Goal: Ask a question

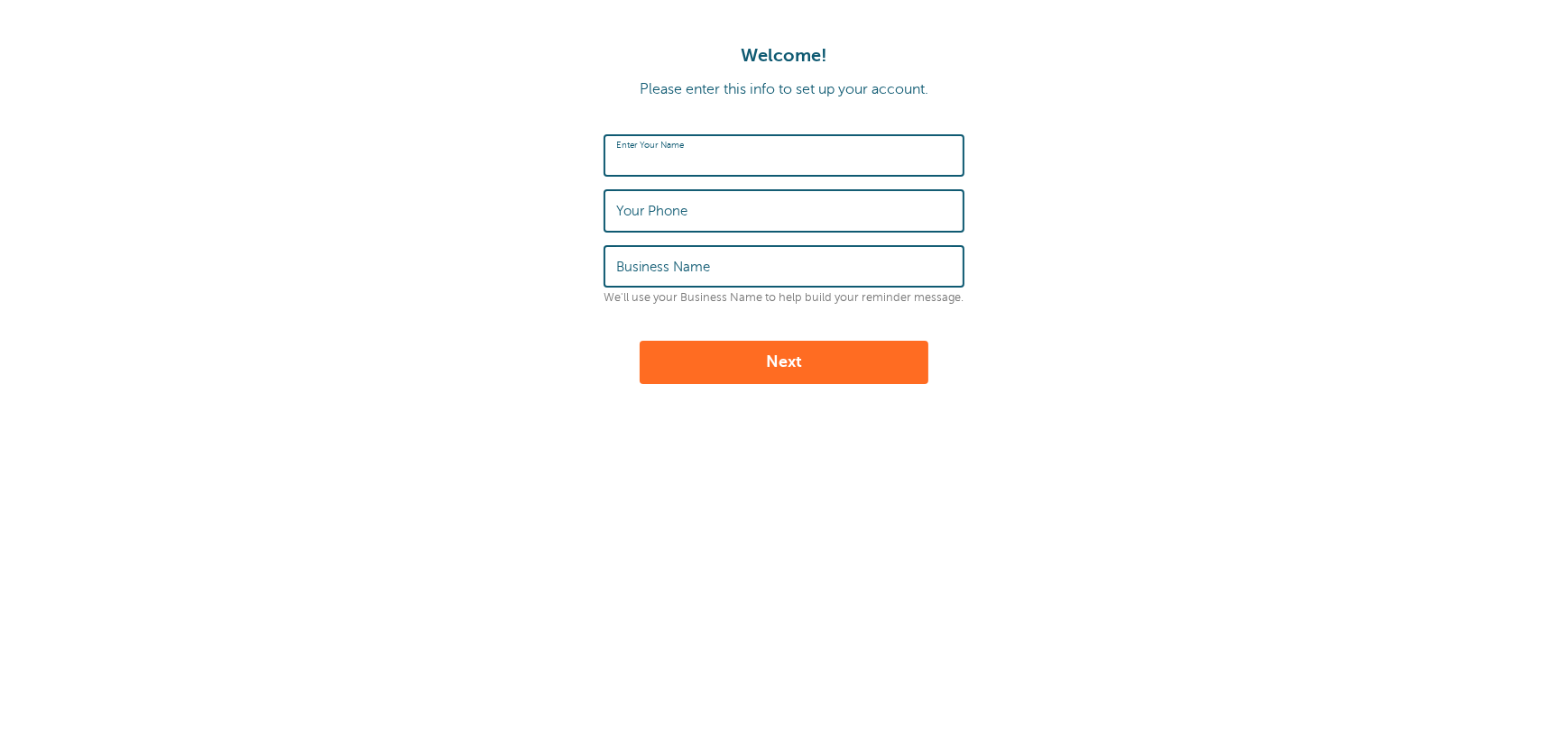
click at [772, 146] on input "Enter Your Name" at bounding box center [784, 155] width 335 height 39
type input "[PERSON_NAME]"
click at [755, 216] on input "Your Phone" at bounding box center [784, 210] width 335 height 39
type input "4192621324"
click at [763, 255] on input "Business Name" at bounding box center [784, 266] width 335 height 39
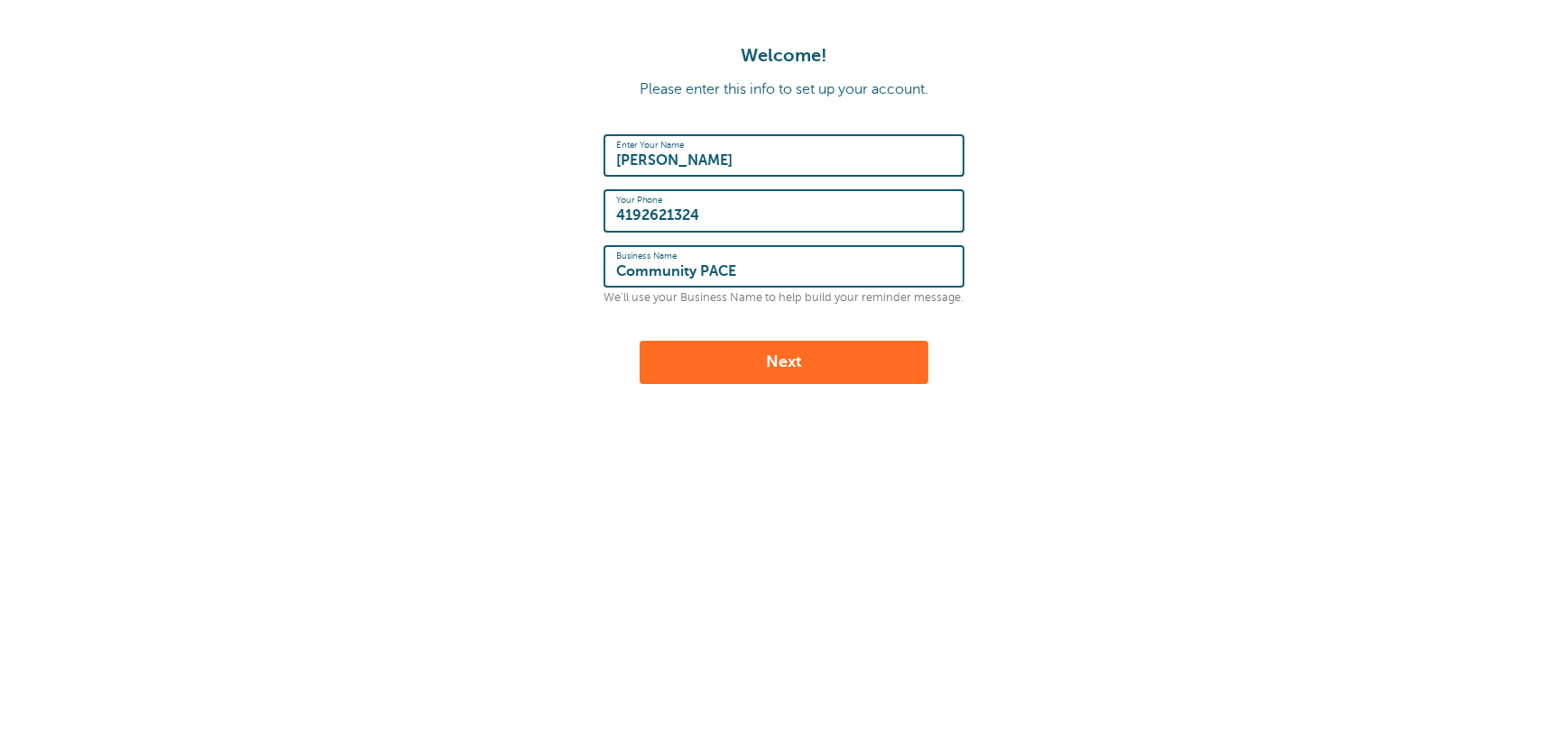
type input "Community PACE"
click at [799, 362] on button "Next" at bounding box center [784, 363] width 289 height 44
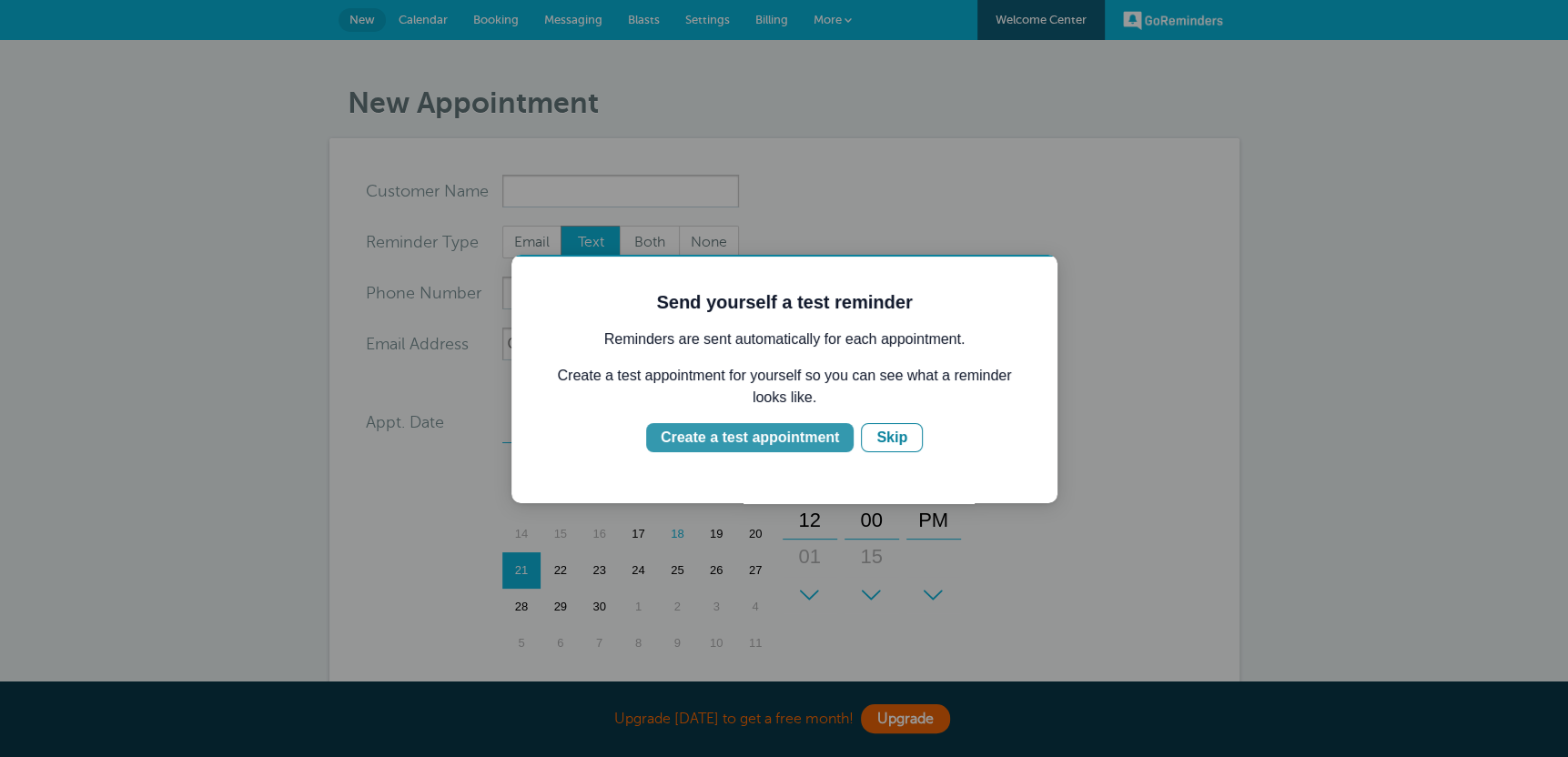
click at [764, 434] on div "Create a test appointment" at bounding box center [749, 438] width 179 height 22
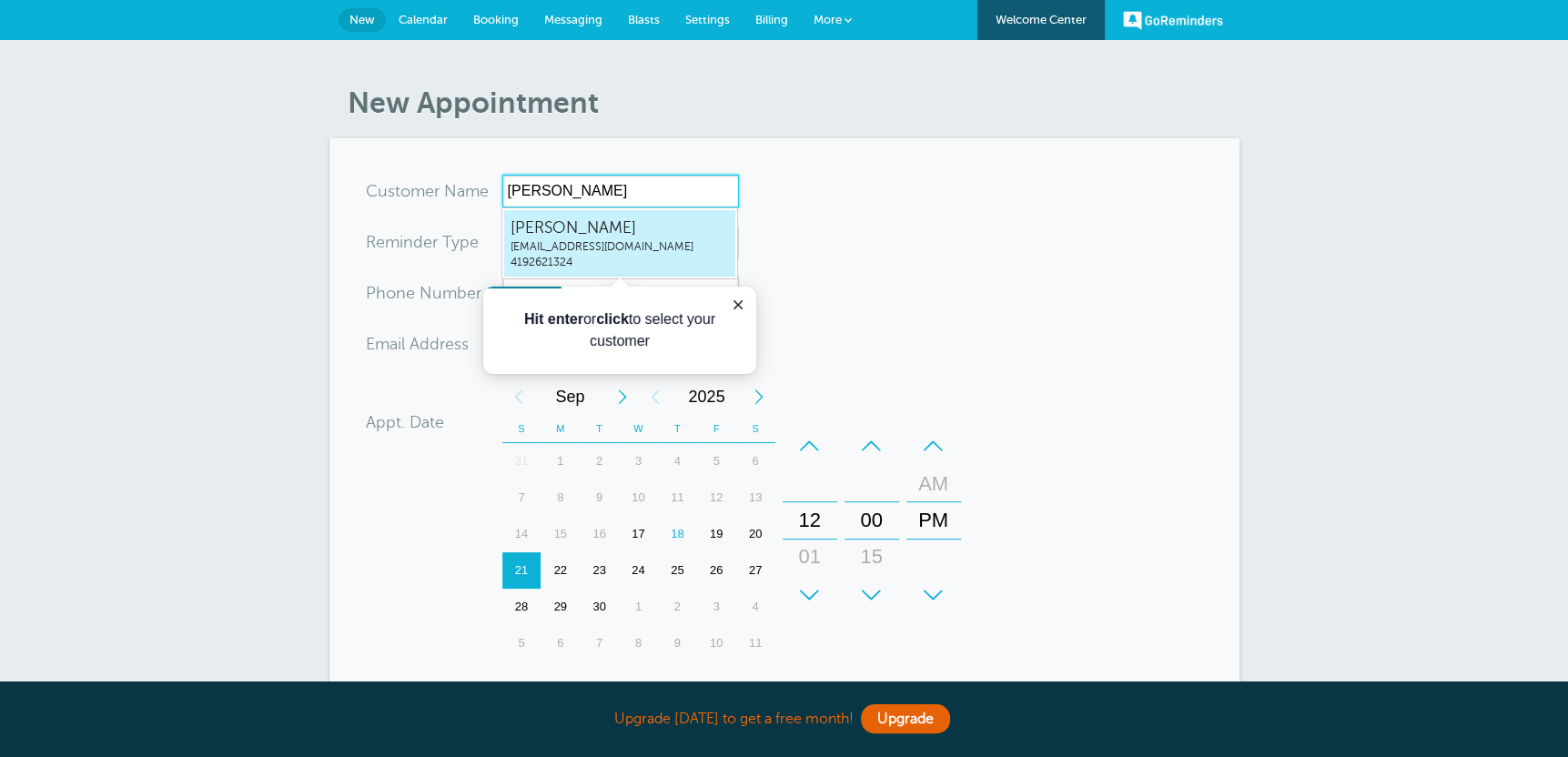
click at [610, 233] on span "Kimberly Lussier" at bounding box center [619, 228] width 219 height 23
type input "KimberlyLussierklussier@communitypace.com4192621324"
type input "Kimberly Lussier"
type input "4192621324"
type input "klussier@communitypace.com"
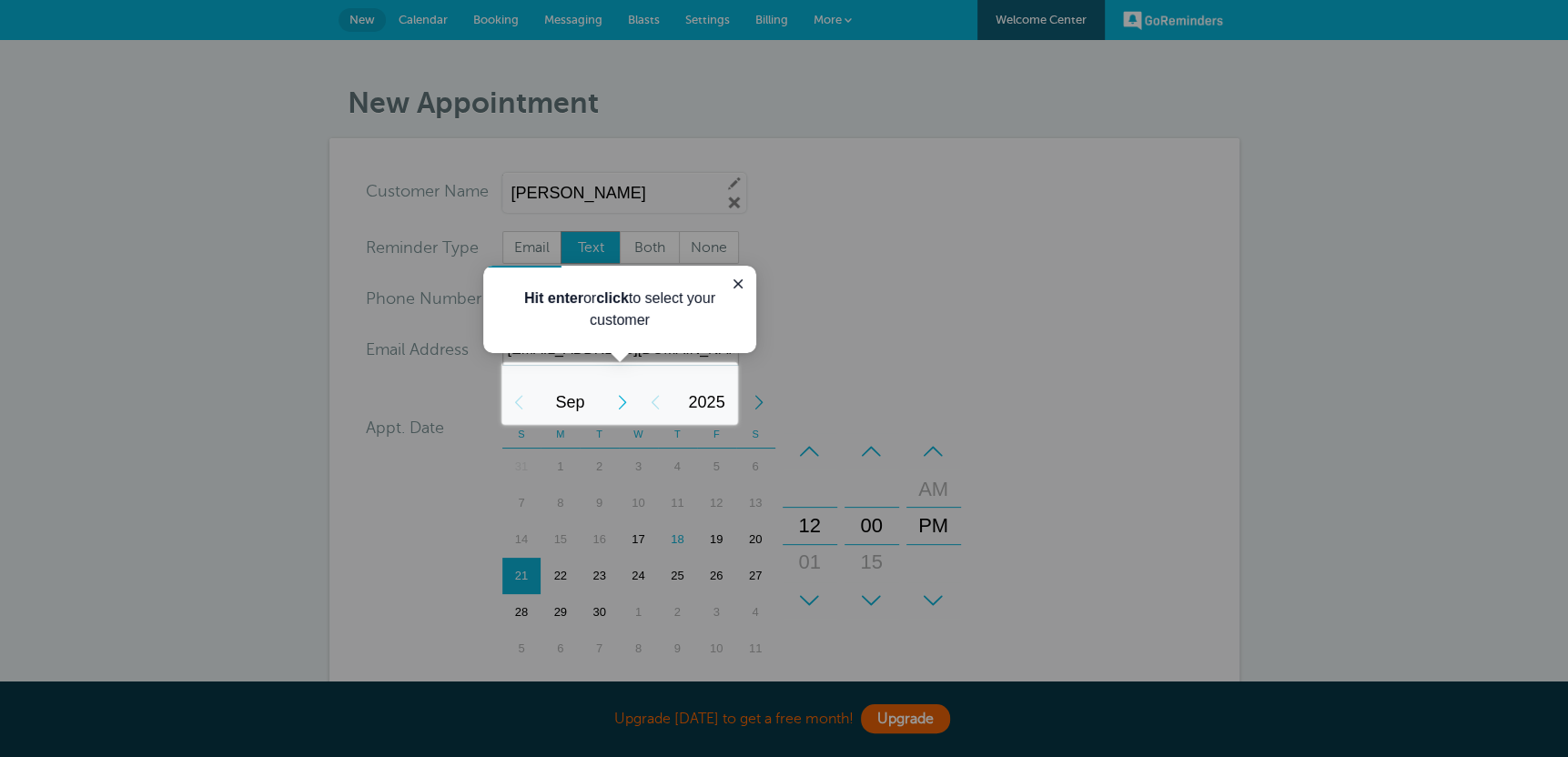
scroll to position [483, 0]
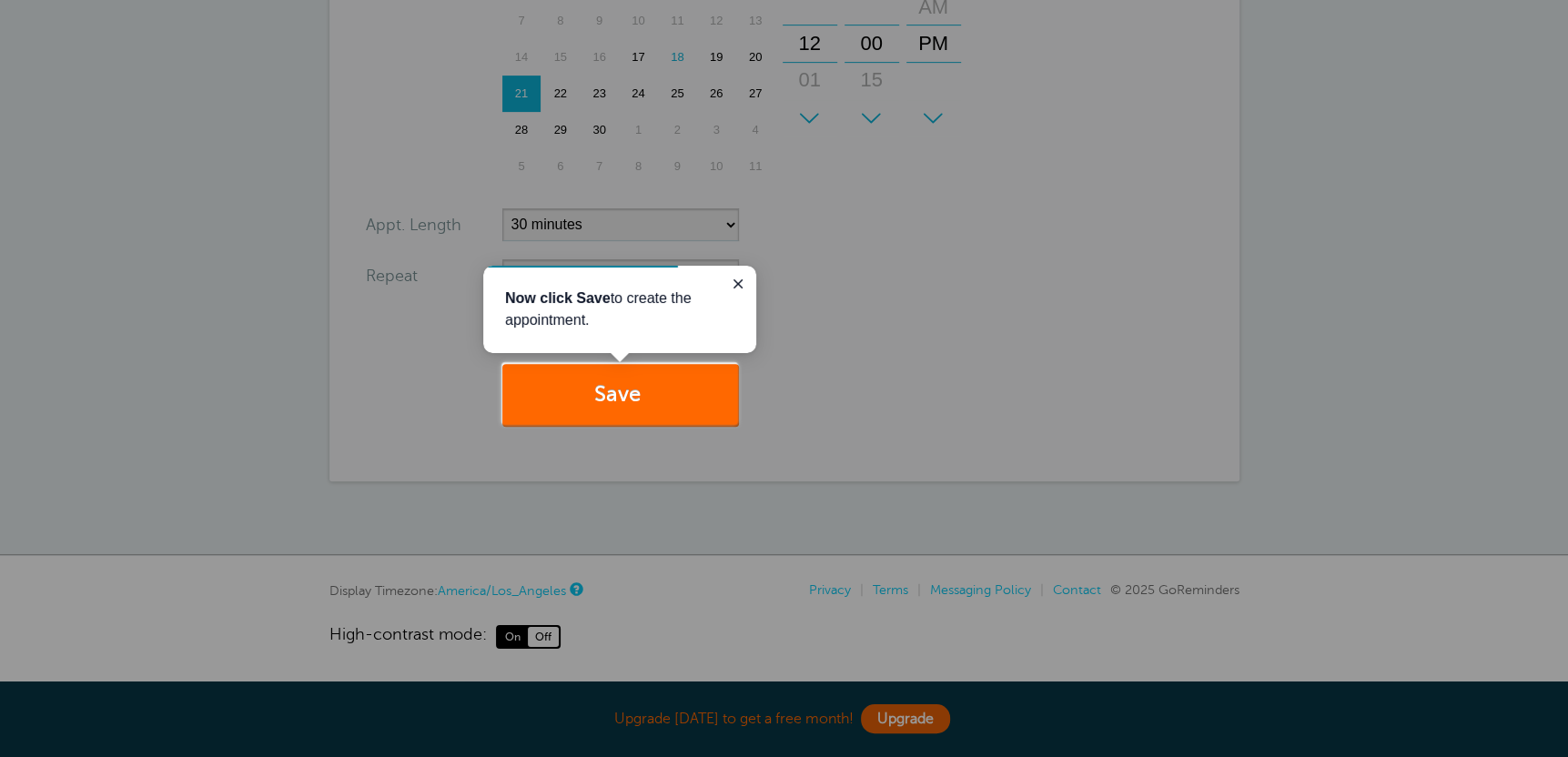
click at [948, 370] on div at bounding box center [1152, 212] width 830 height 425
click at [741, 285] on icon "Close guide" at bounding box center [738, 284] width 14 height 14
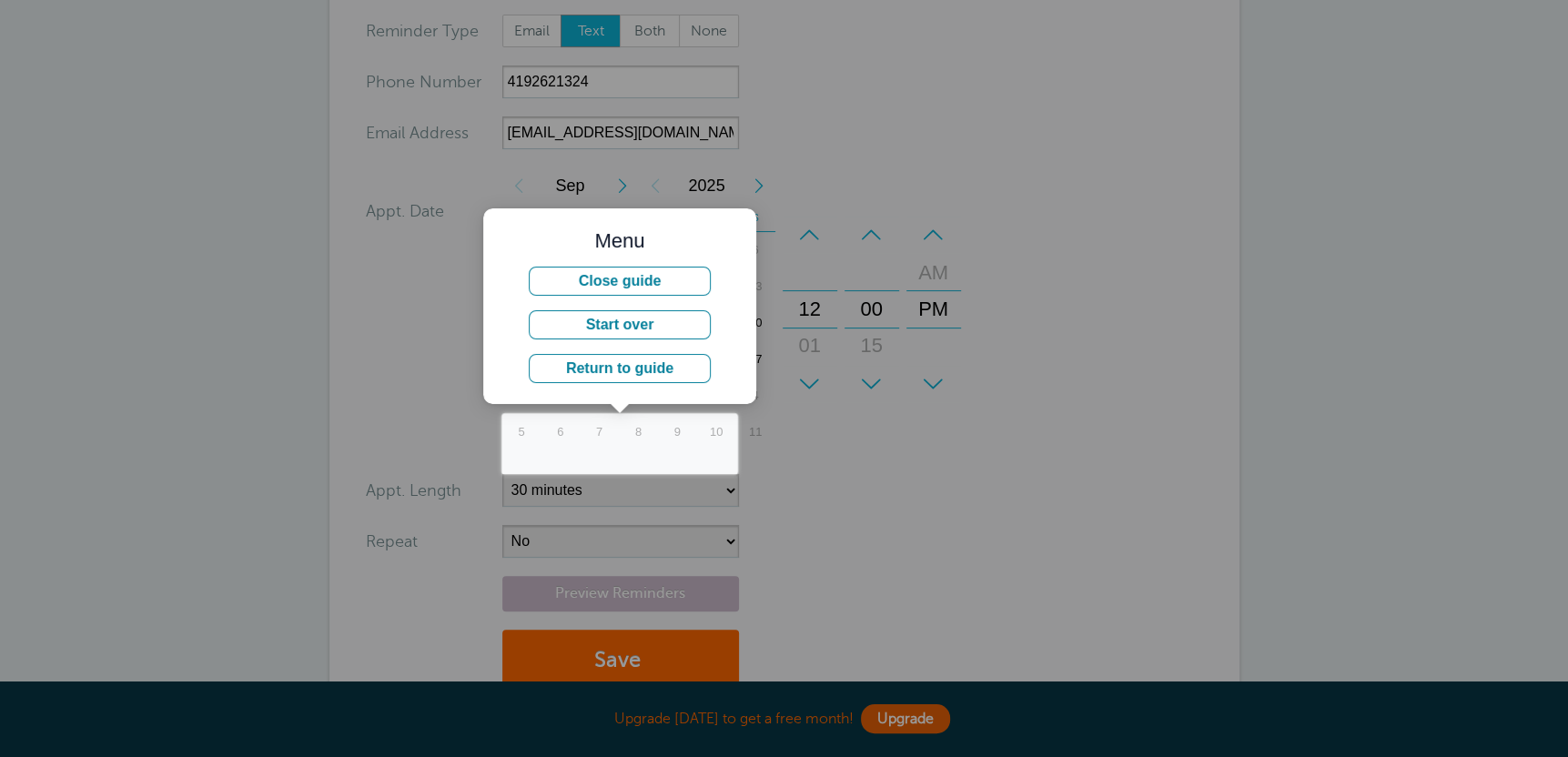
scroll to position [209, 0]
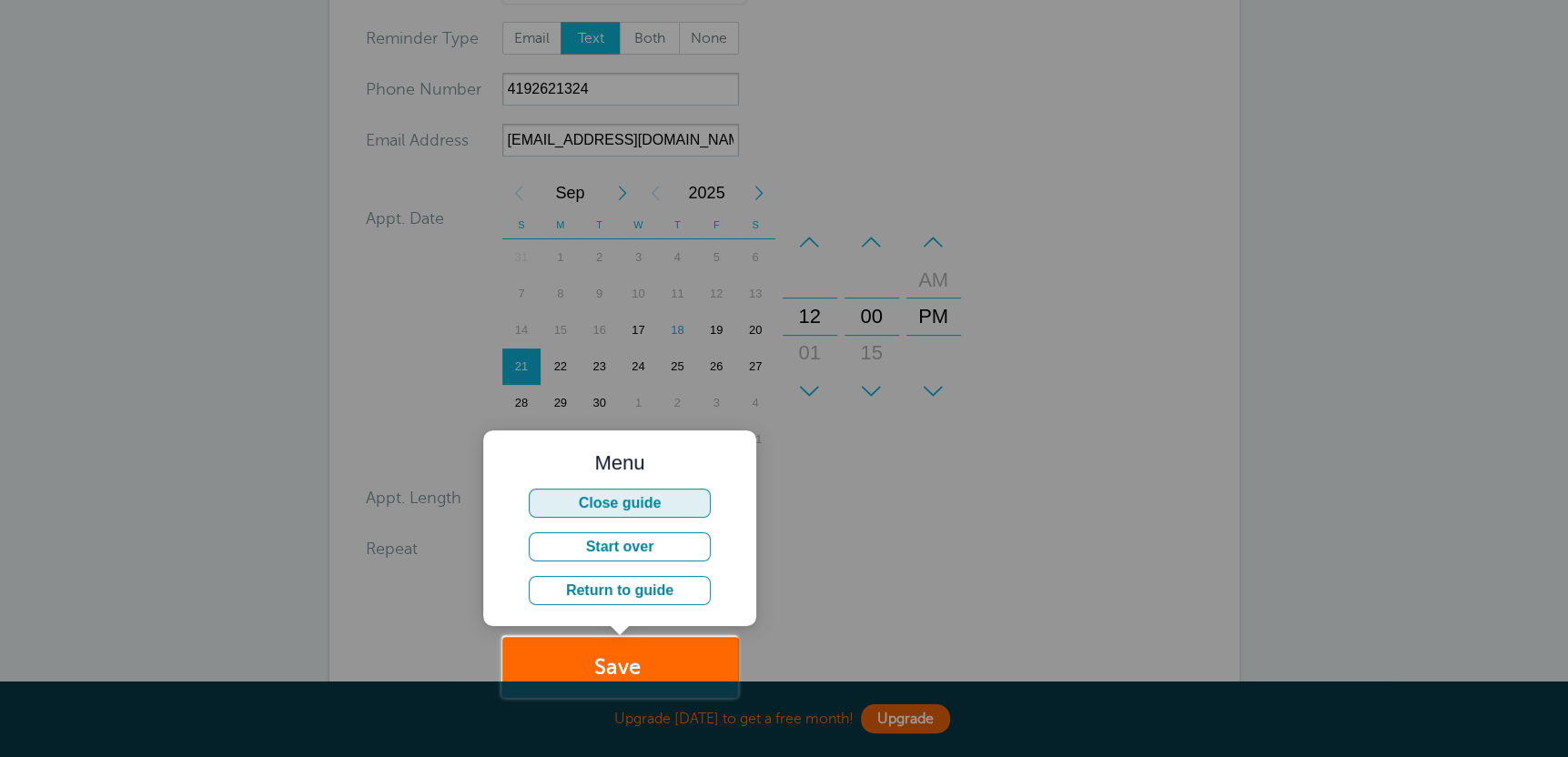
click at [654, 501] on button "Close guide" at bounding box center [619, 503] width 182 height 29
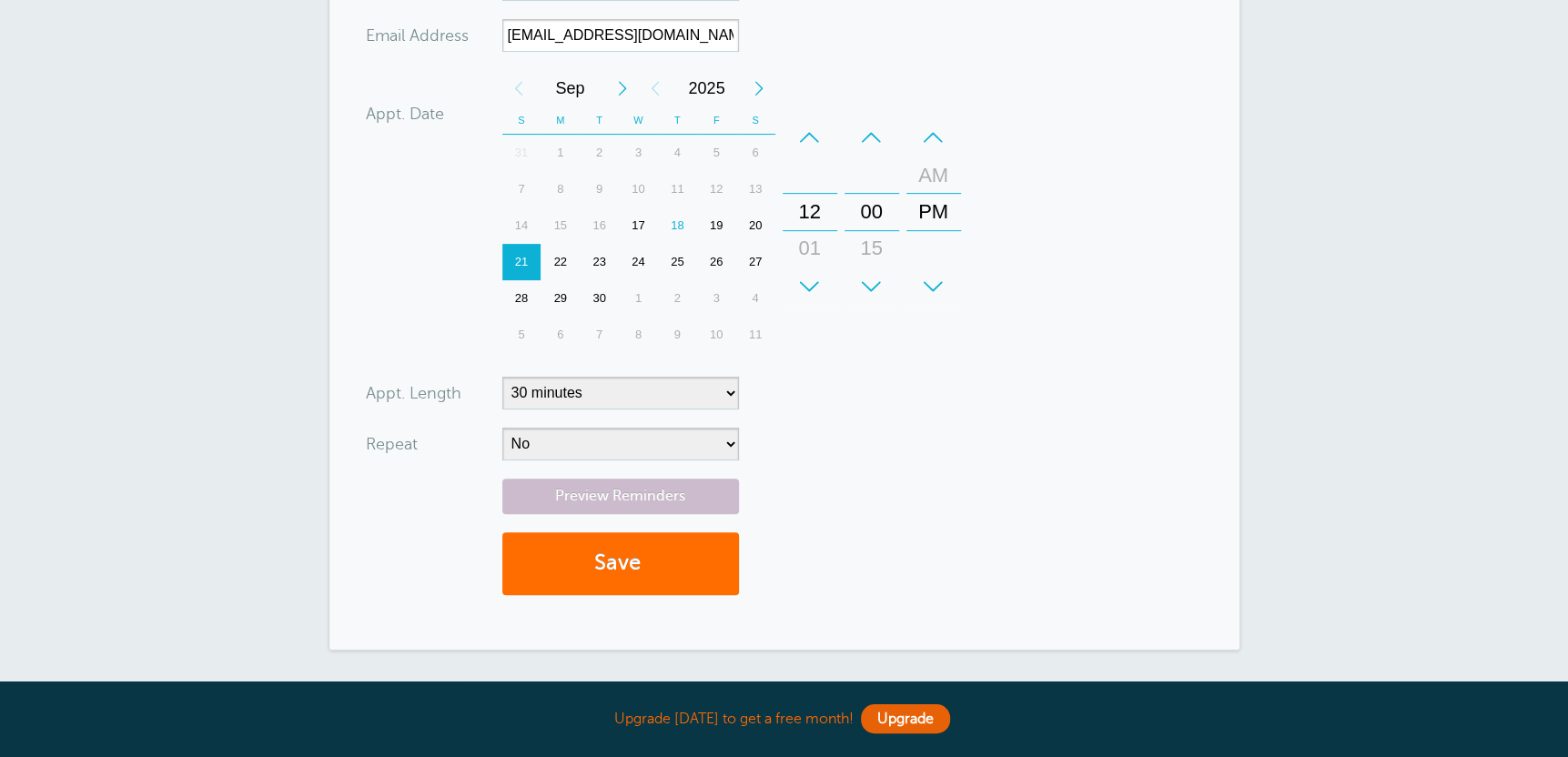
scroll to position [483, 0]
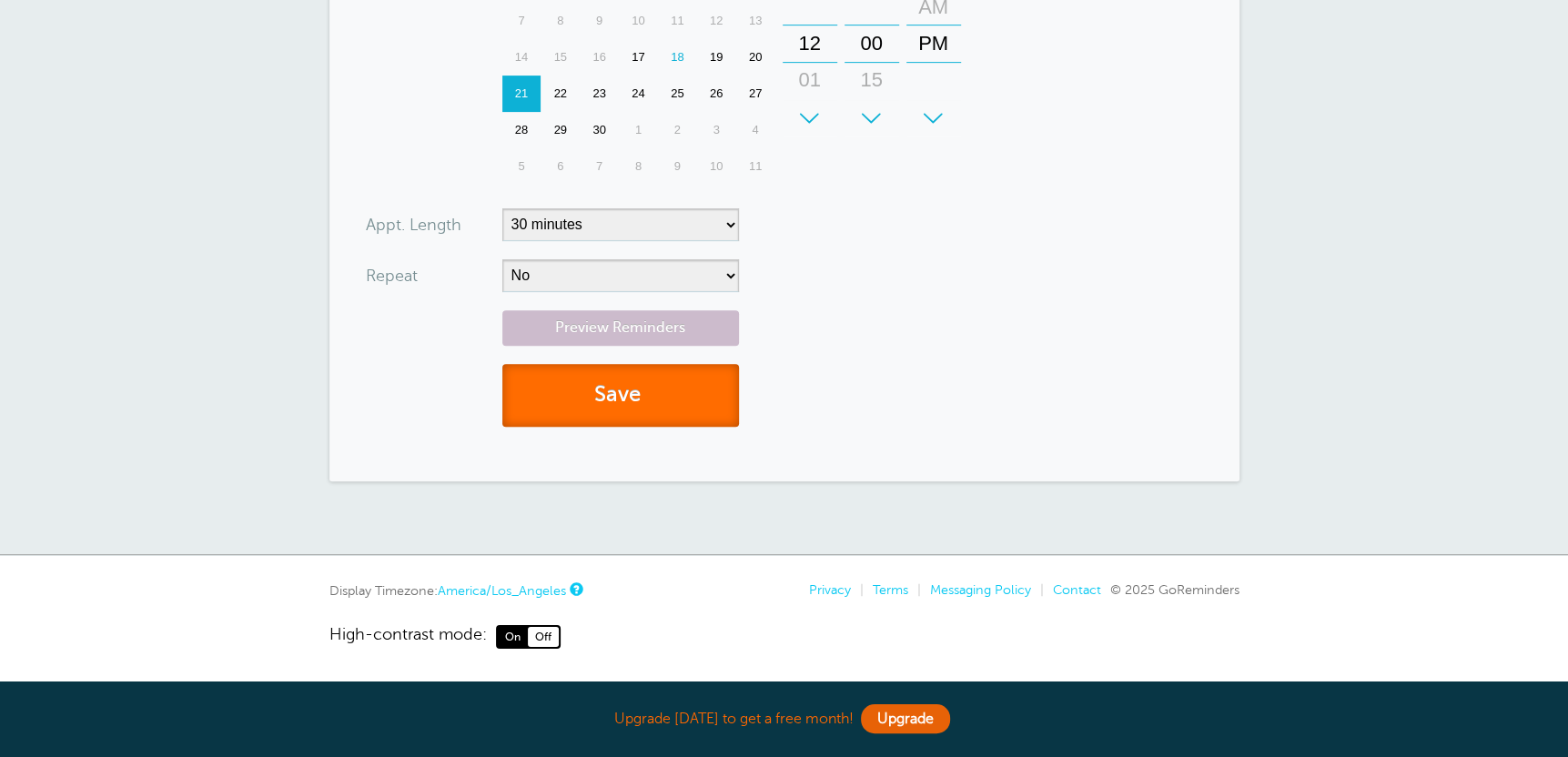
click at [660, 402] on button "Save" at bounding box center [621, 396] width 237 height 63
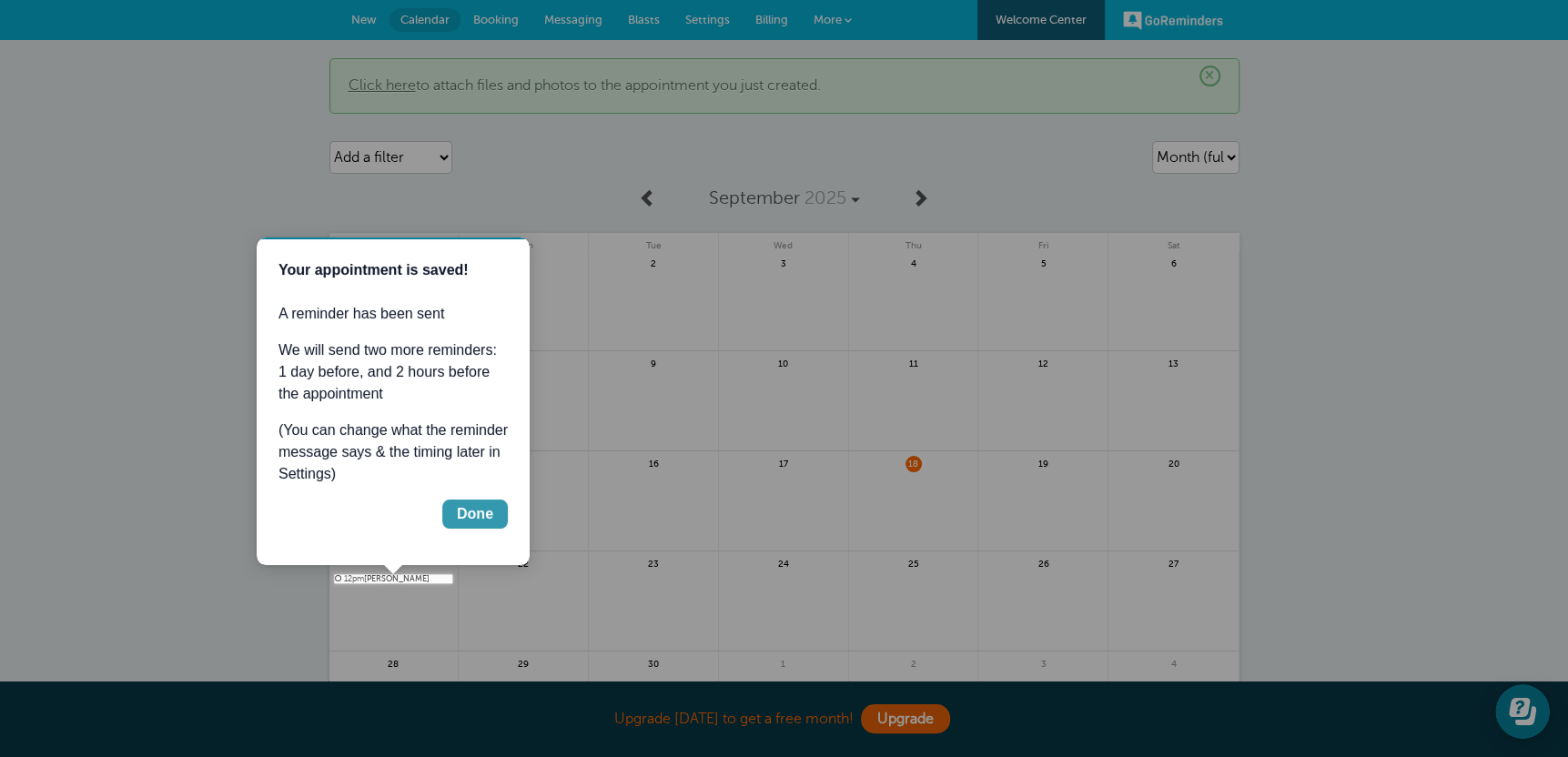
click at [476, 522] on div "Done" at bounding box center [475, 514] width 36 height 22
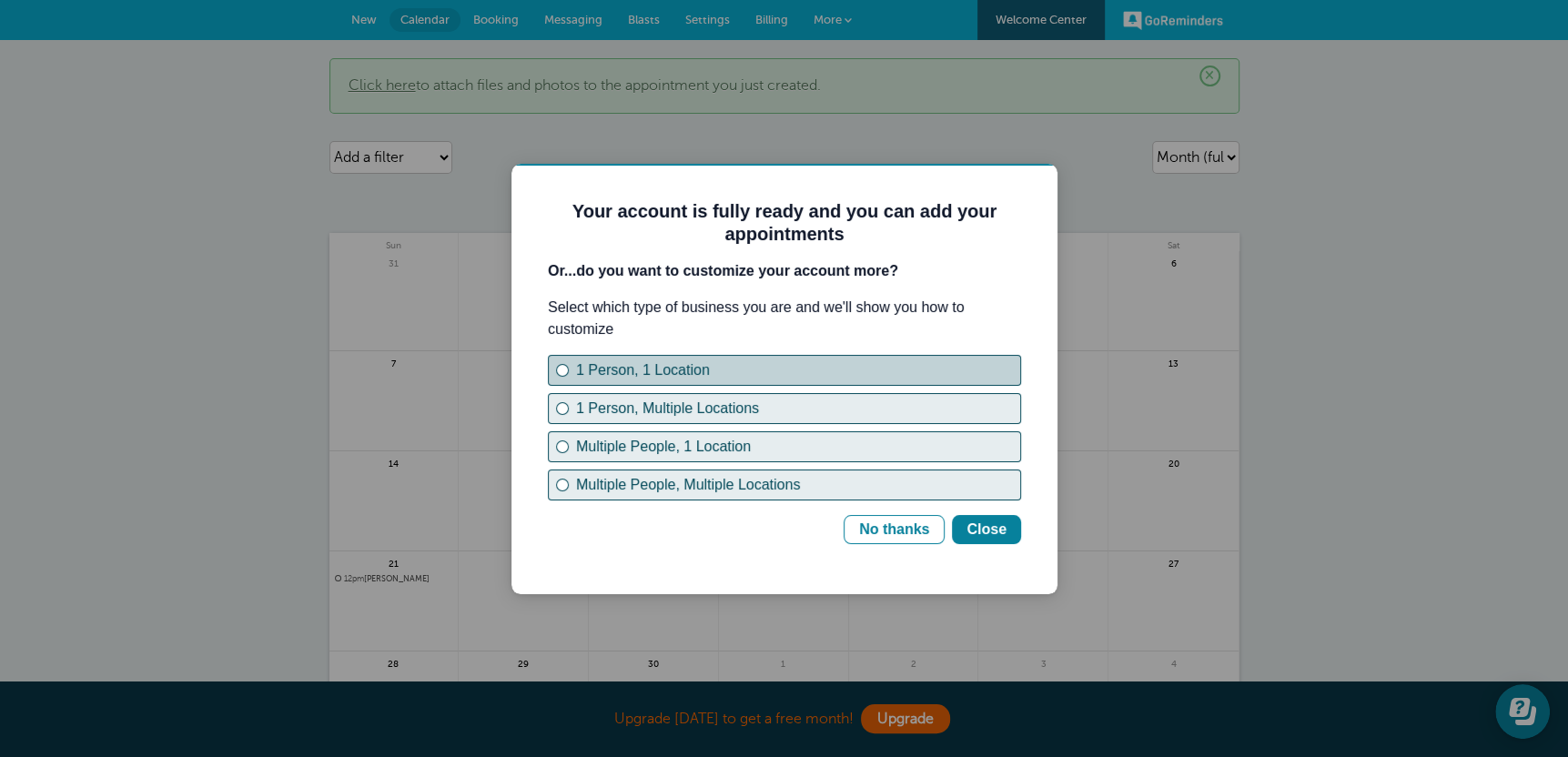
click at [808, 378] on div "1 Person, 1 Location" at bounding box center [798, 370] width 444 height 22
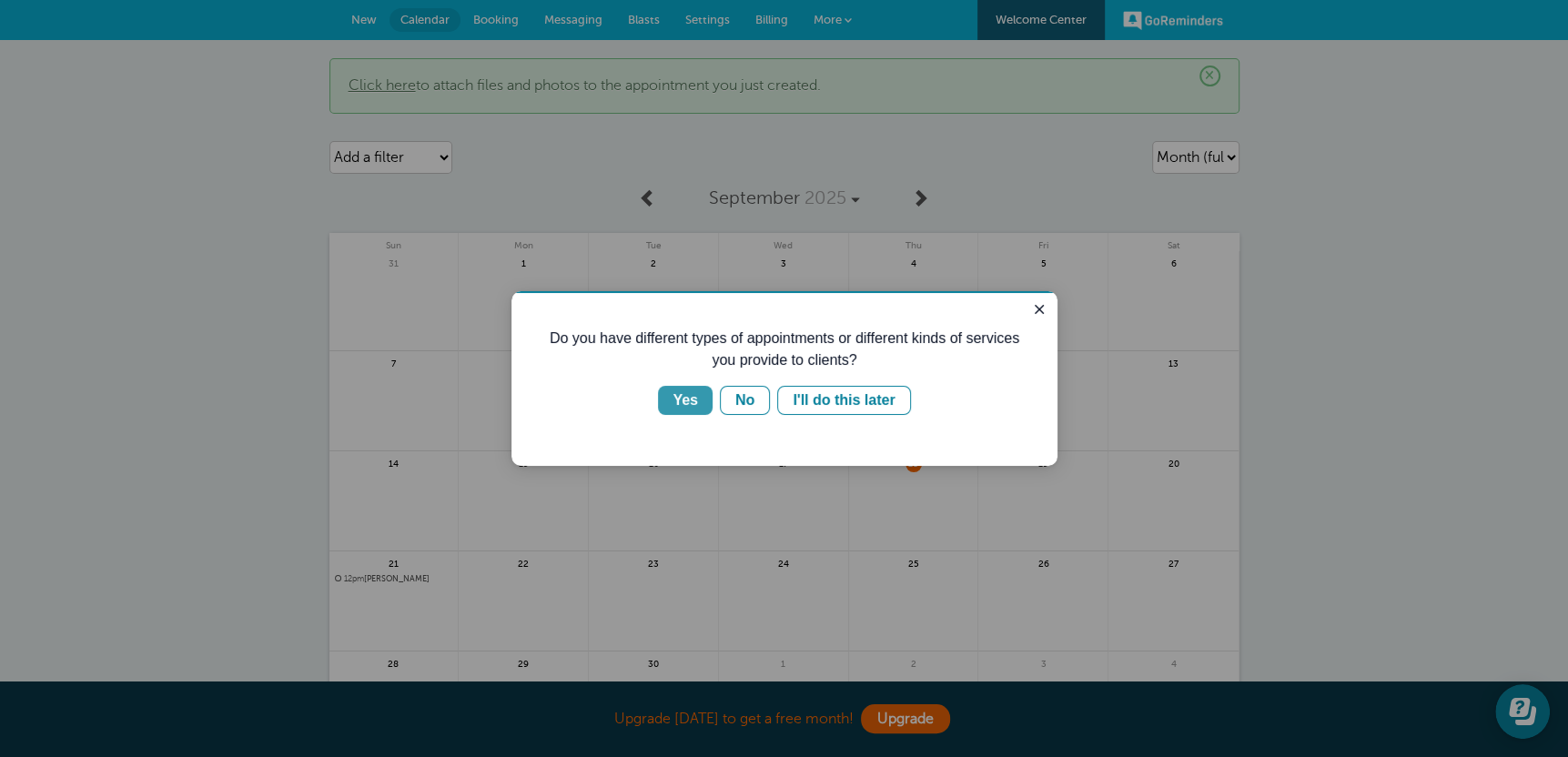
click at [687, 403] on div "Yes" at bounding box center [685, 400] width 26 height 22
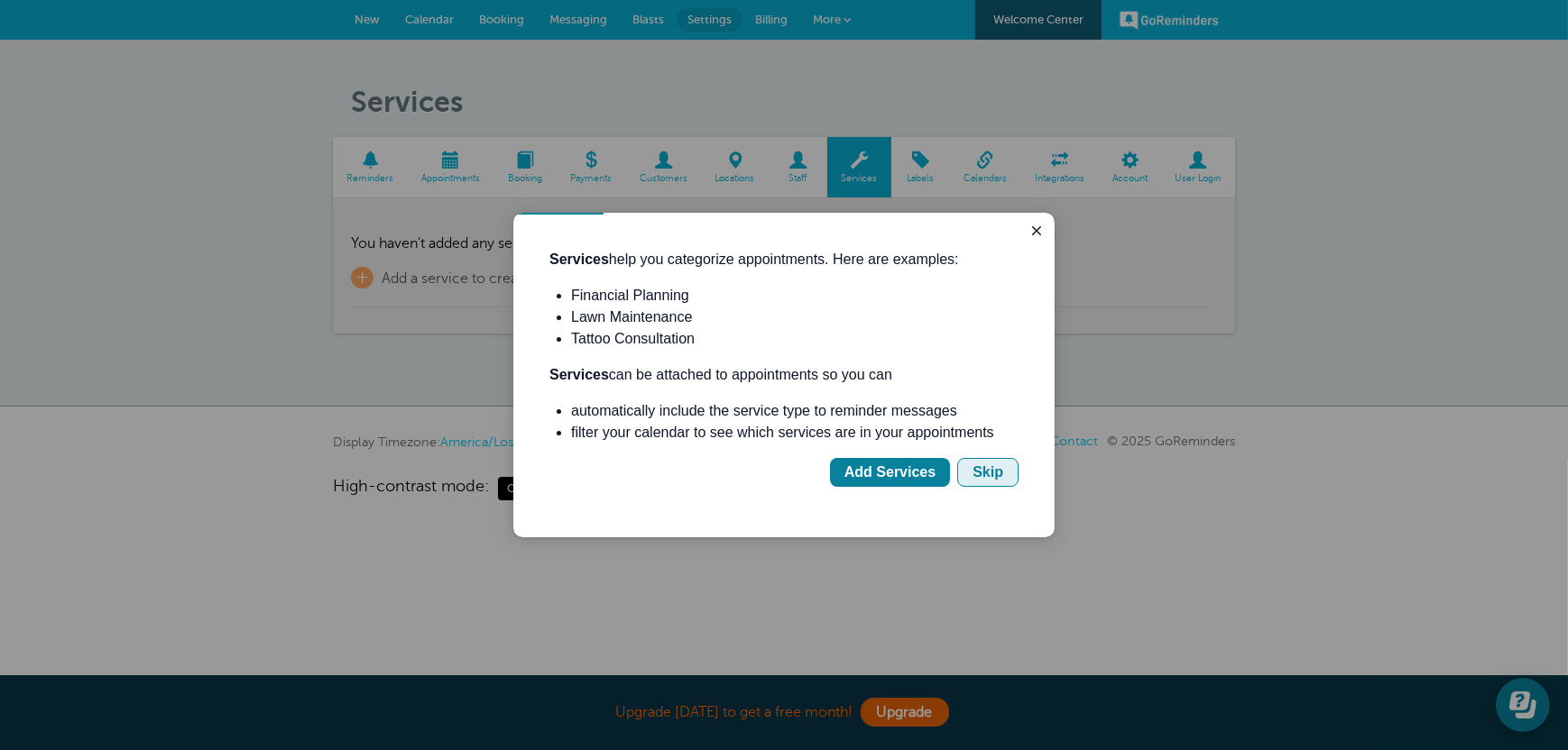
click at [987, 478] on div "Skip" at bounding box center [987, 472] width 30 height 22
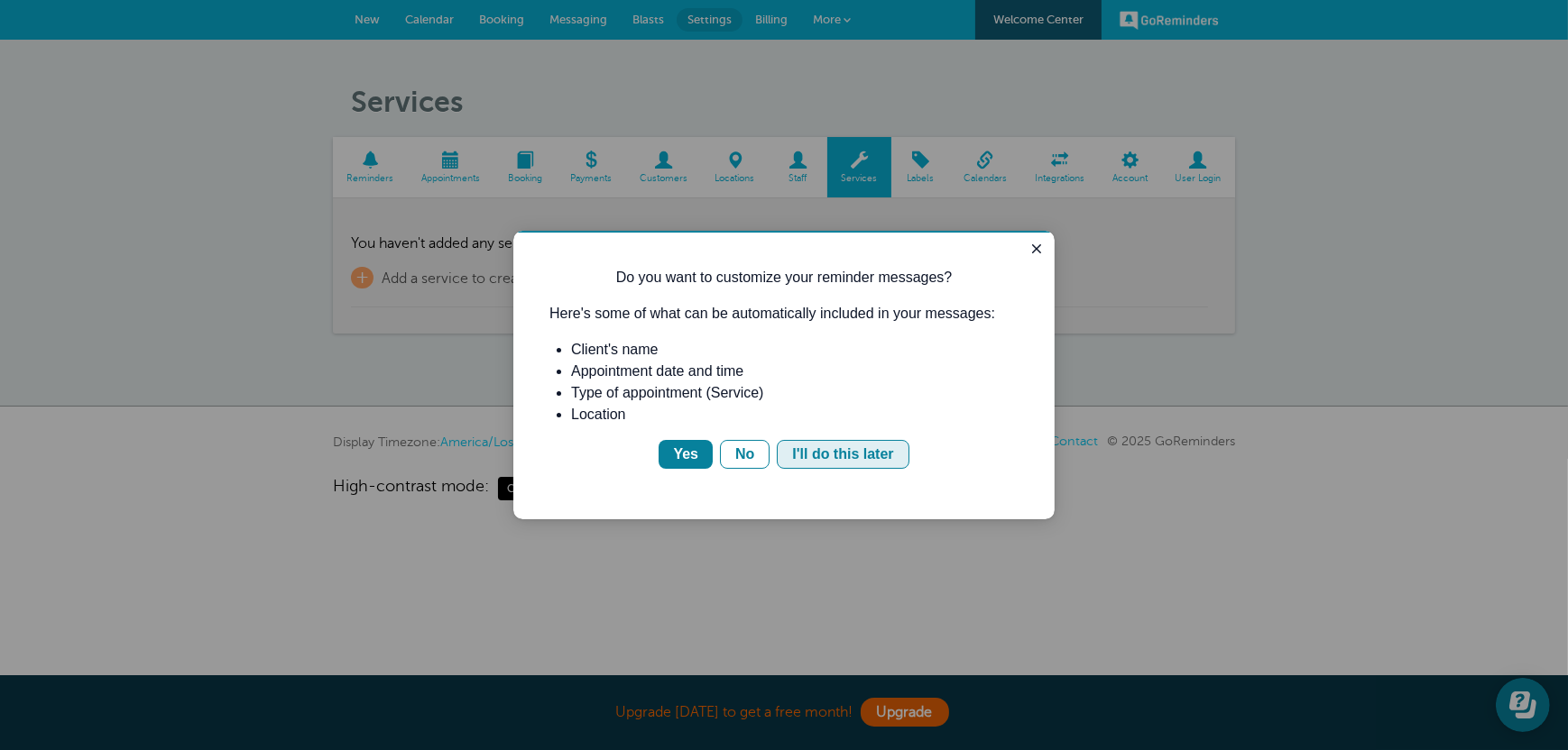
click at [835, 455] on div "I'll do this later" at bounding box center [841, 454] width 101 height 22
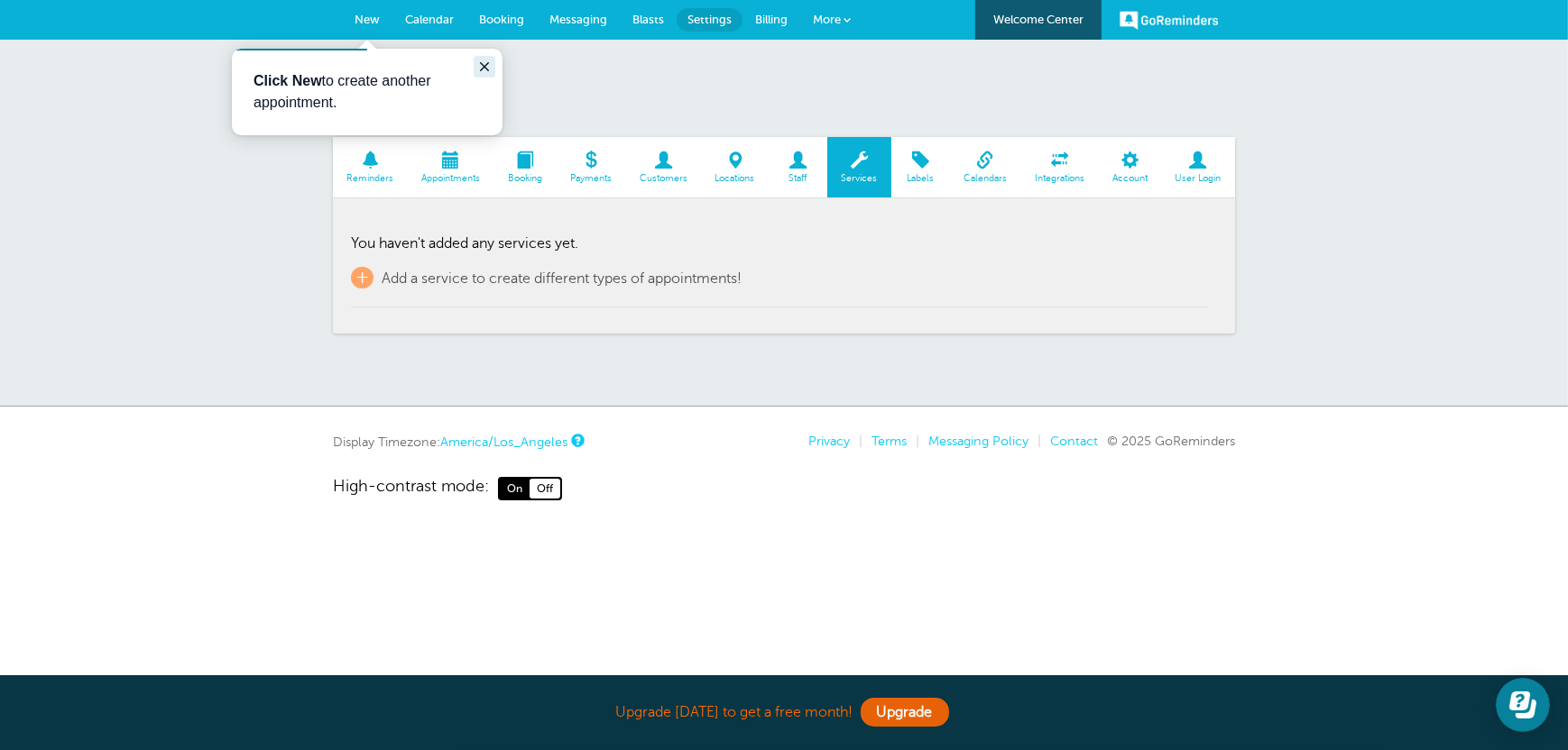
click at [484, 60] on icon "Close guide" at bounding box center [483, 66] width 14 height 14
click at [424, 27] on link "Calendar" at bounding box center [429, 20] width 74 height 40
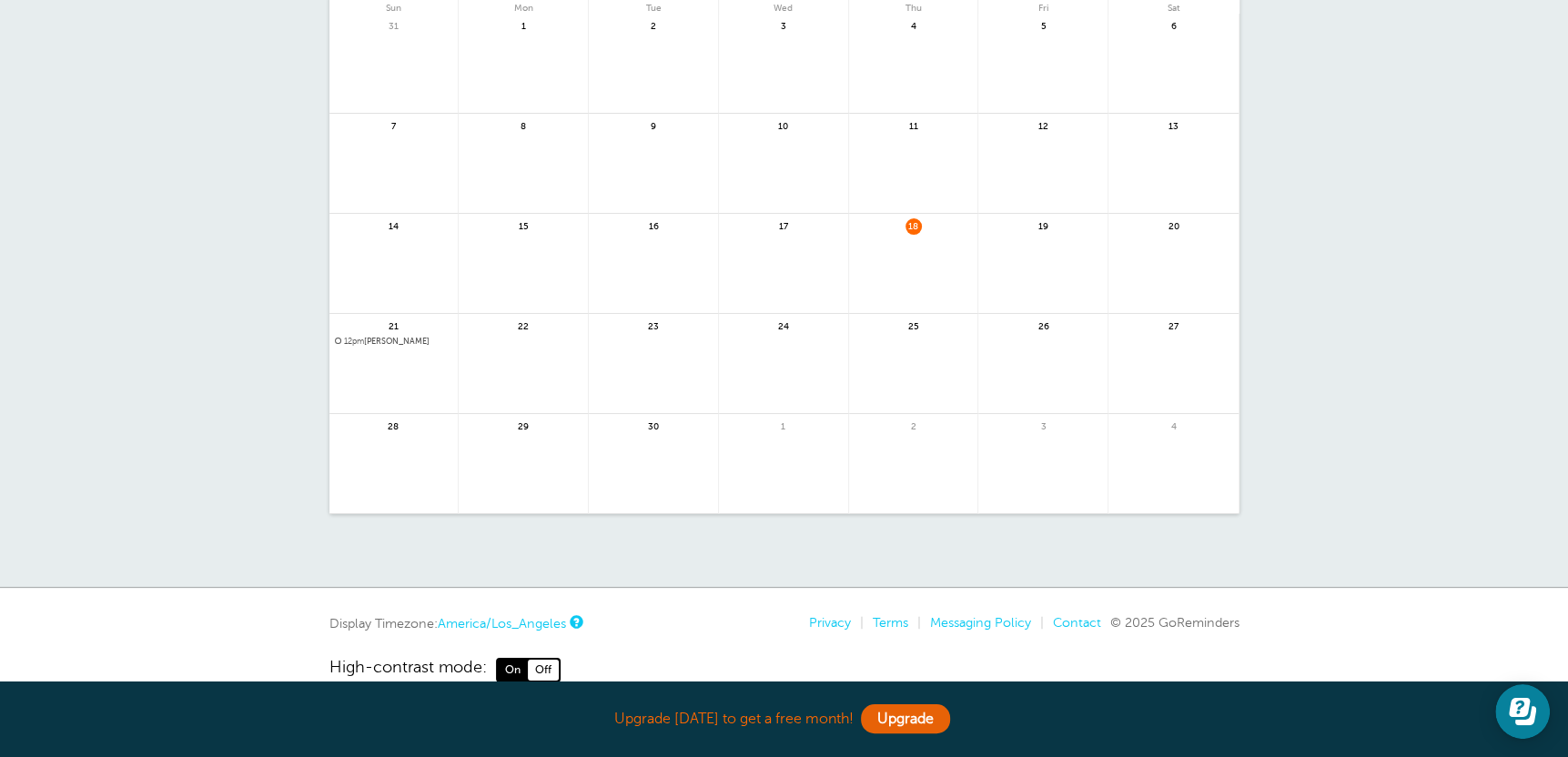
scroll to position [182, 0]
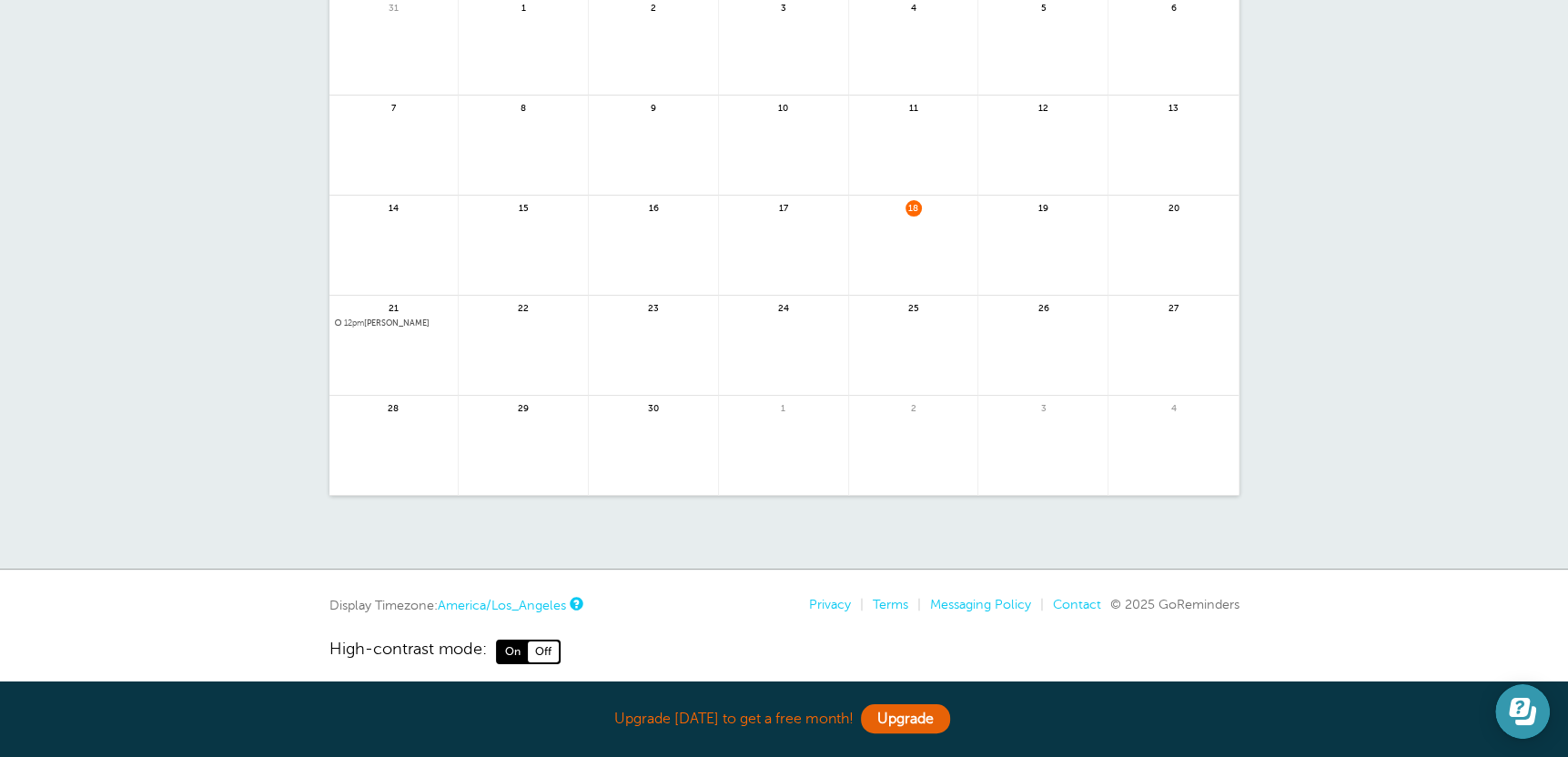
click at [1531, 706] on icon "Open Learn | Contact Us" at bounding box center [1522, 712] width 28 height 28
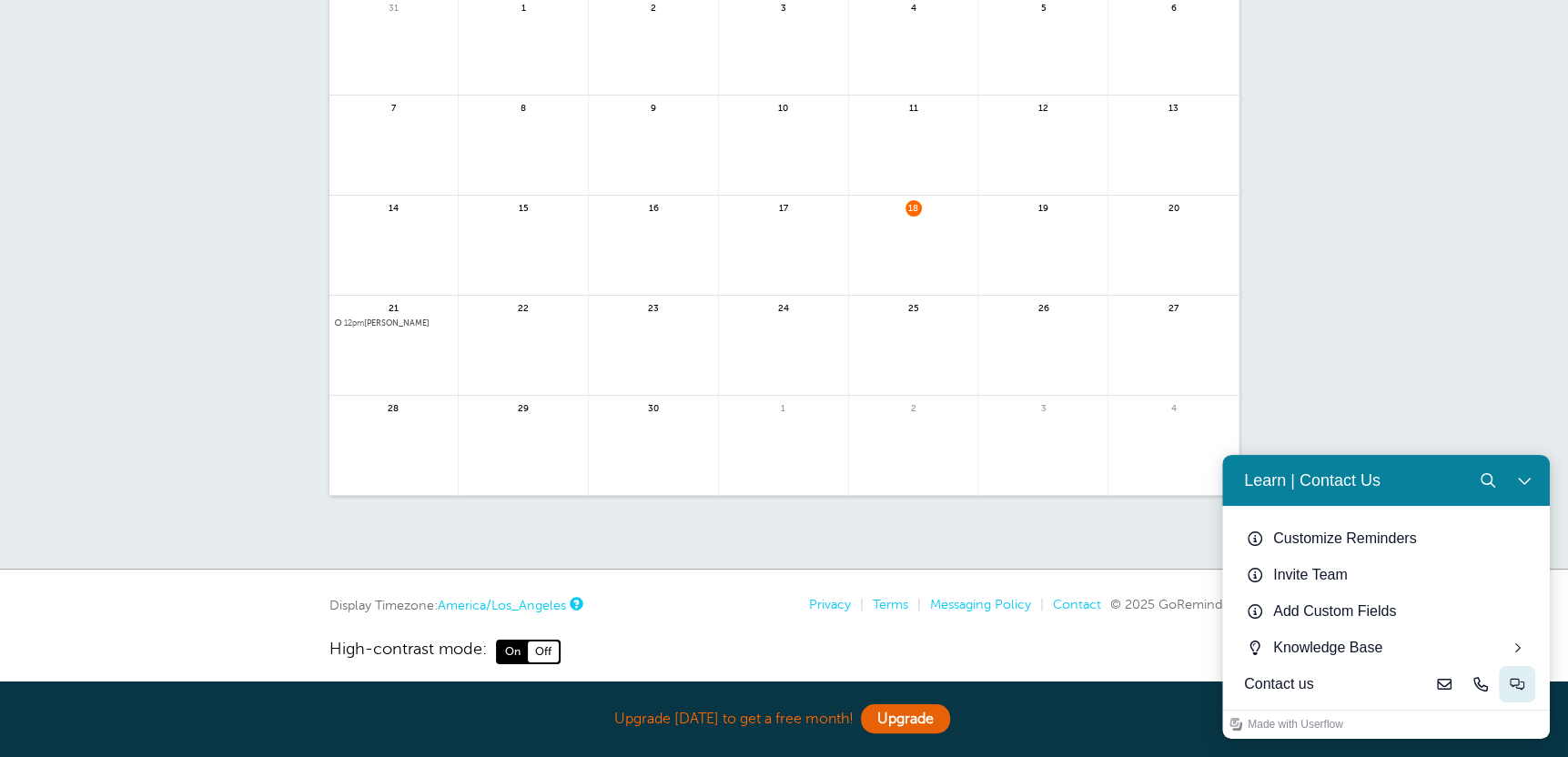
click at [1507, 686] on button "Live-chat" at bounding box center [1517, 684] width 36 height 36
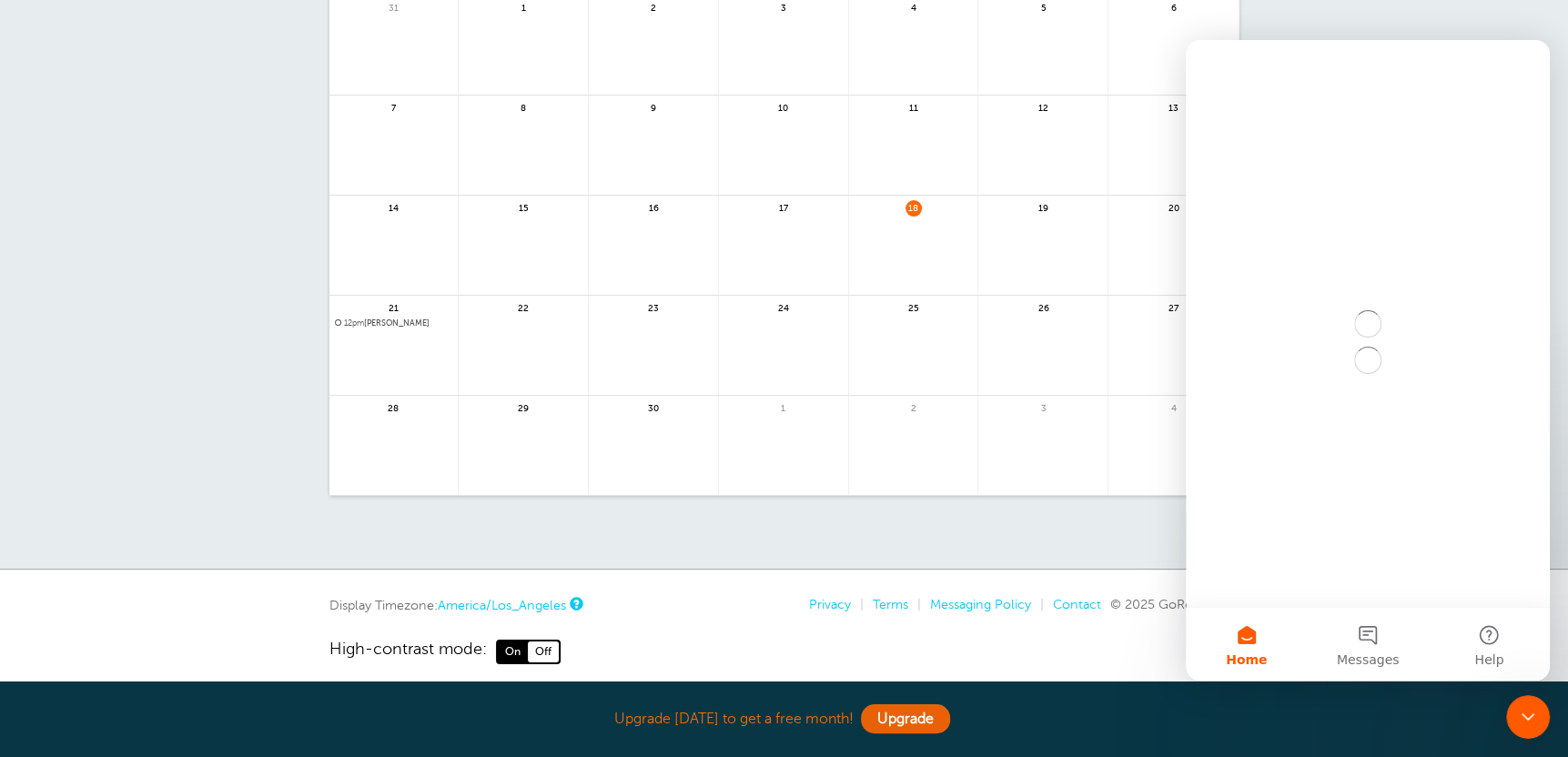
scroll to position [0, 0]
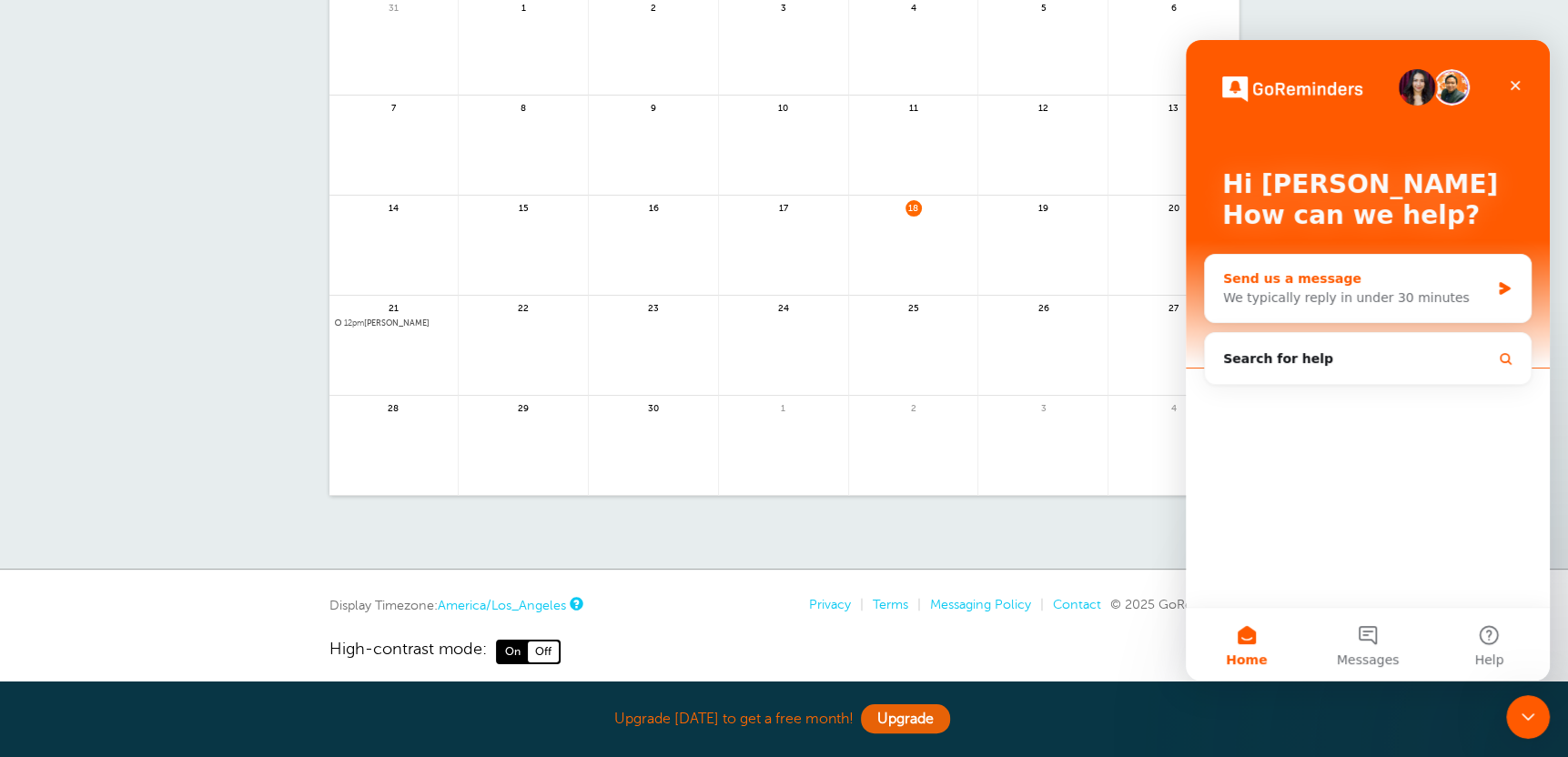
click at [1270, 283] on div "Send us a message" at bounding box center [1356, 279] width 267 height 19
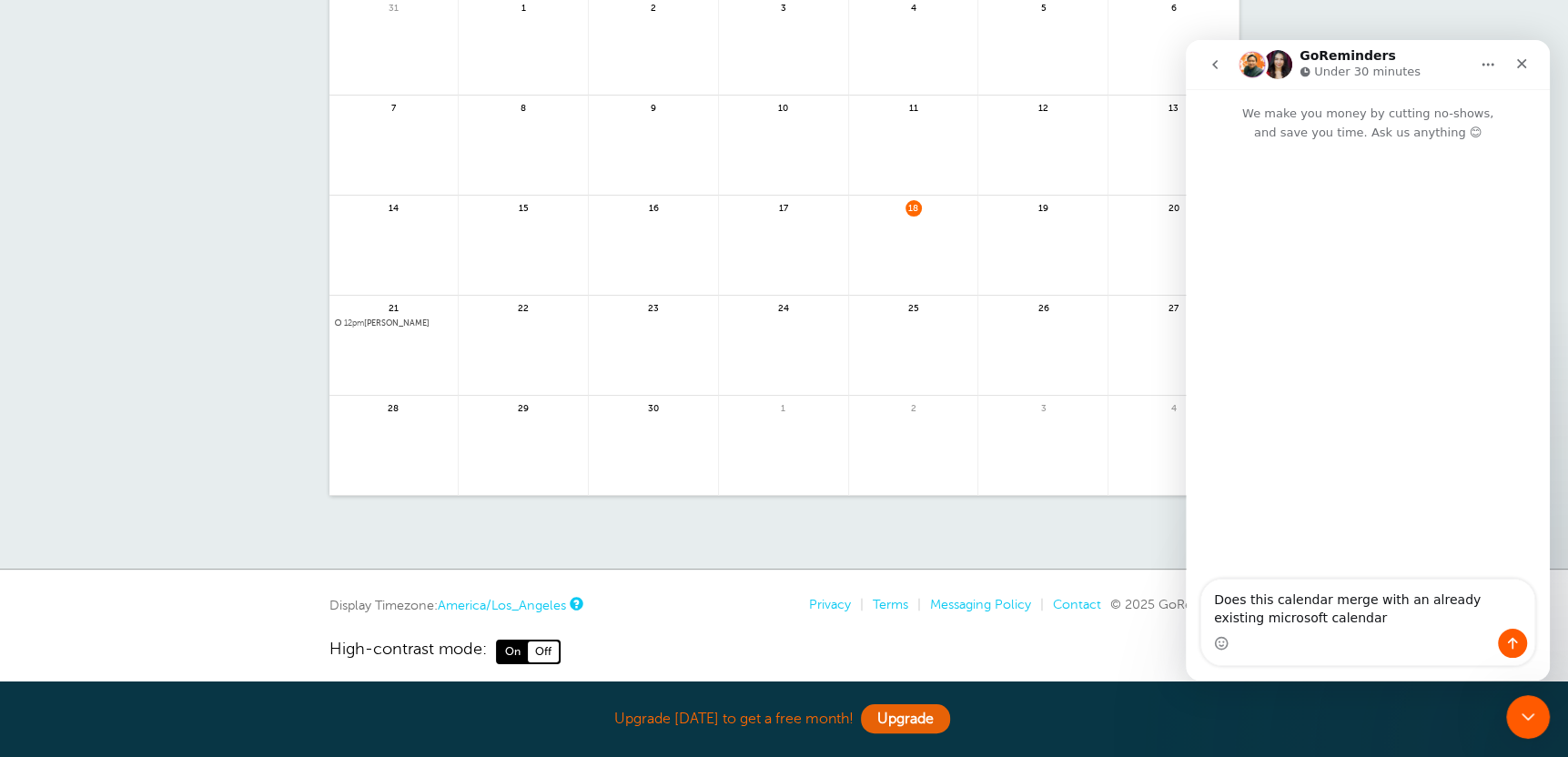
type textarea "Does this calendar merge with an already existing microsoft calendar?"
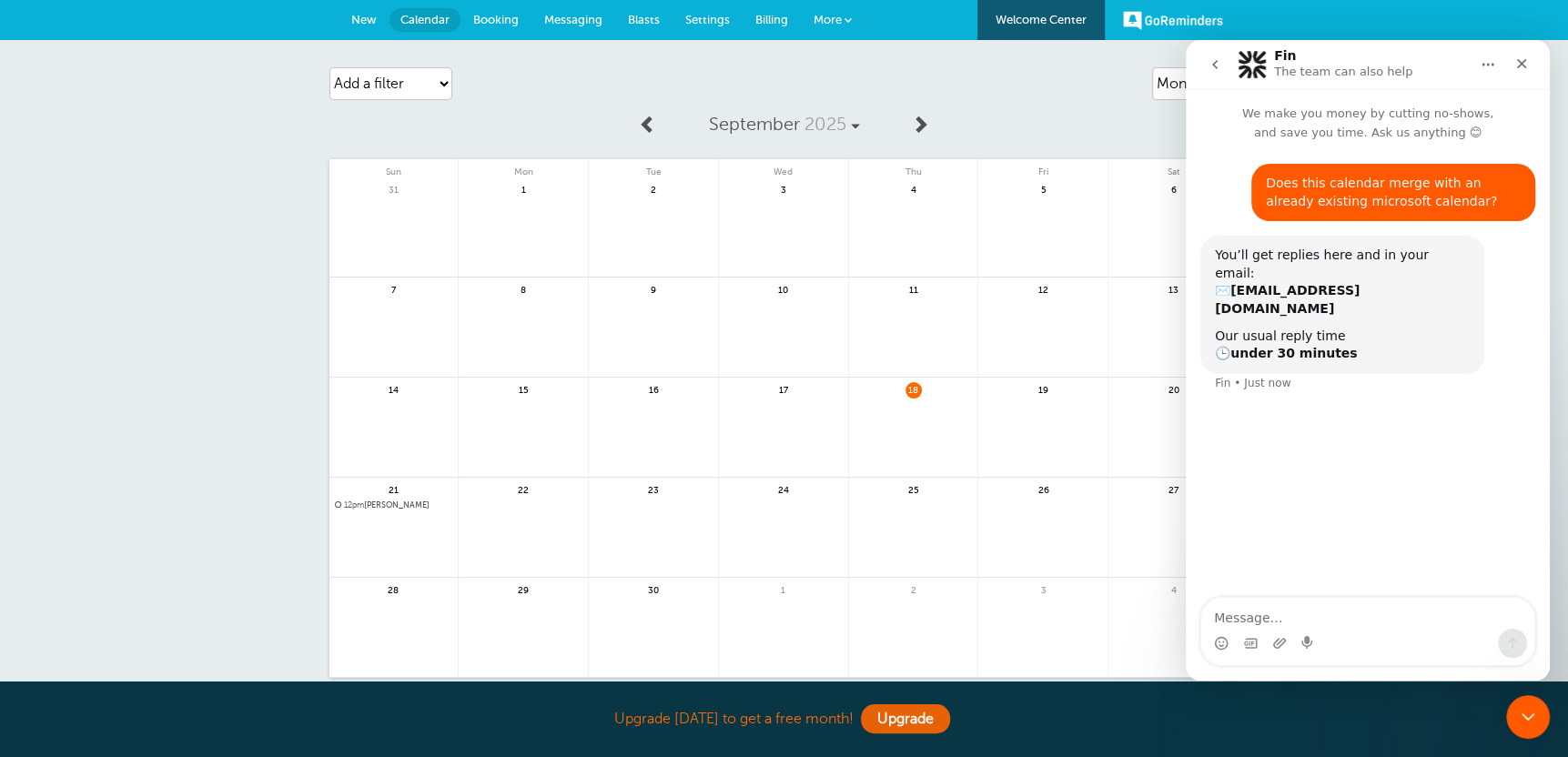
click at [1048, 131] on div "September 2025 Sun Mon Tue Wed Thu Fri Sat 31 1 2 3" at bounding box center [784, 392] width 910 height 573
click at [1513, 707] on div "Close Intercom Messenger" at bounding box center [1525, 715] width 44 height 44
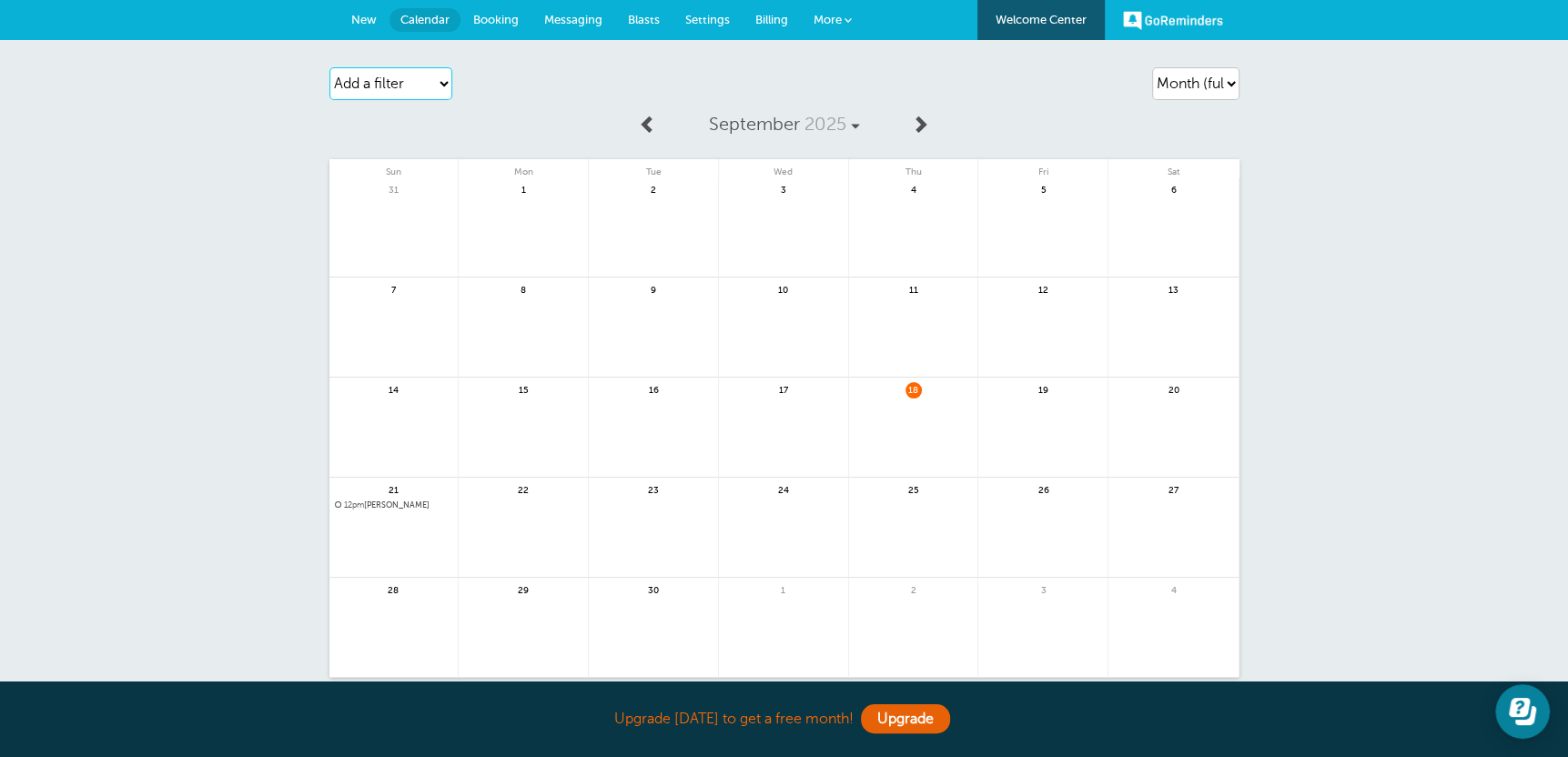
click at [375, 77] on select "Add a filter Customer Search Appointment Status Payment Status" at bounding box center [391, 83] width 123 height 32
click at [575, 16] on span "Messaging" at bounding box center [573, 19] width 58 height 13
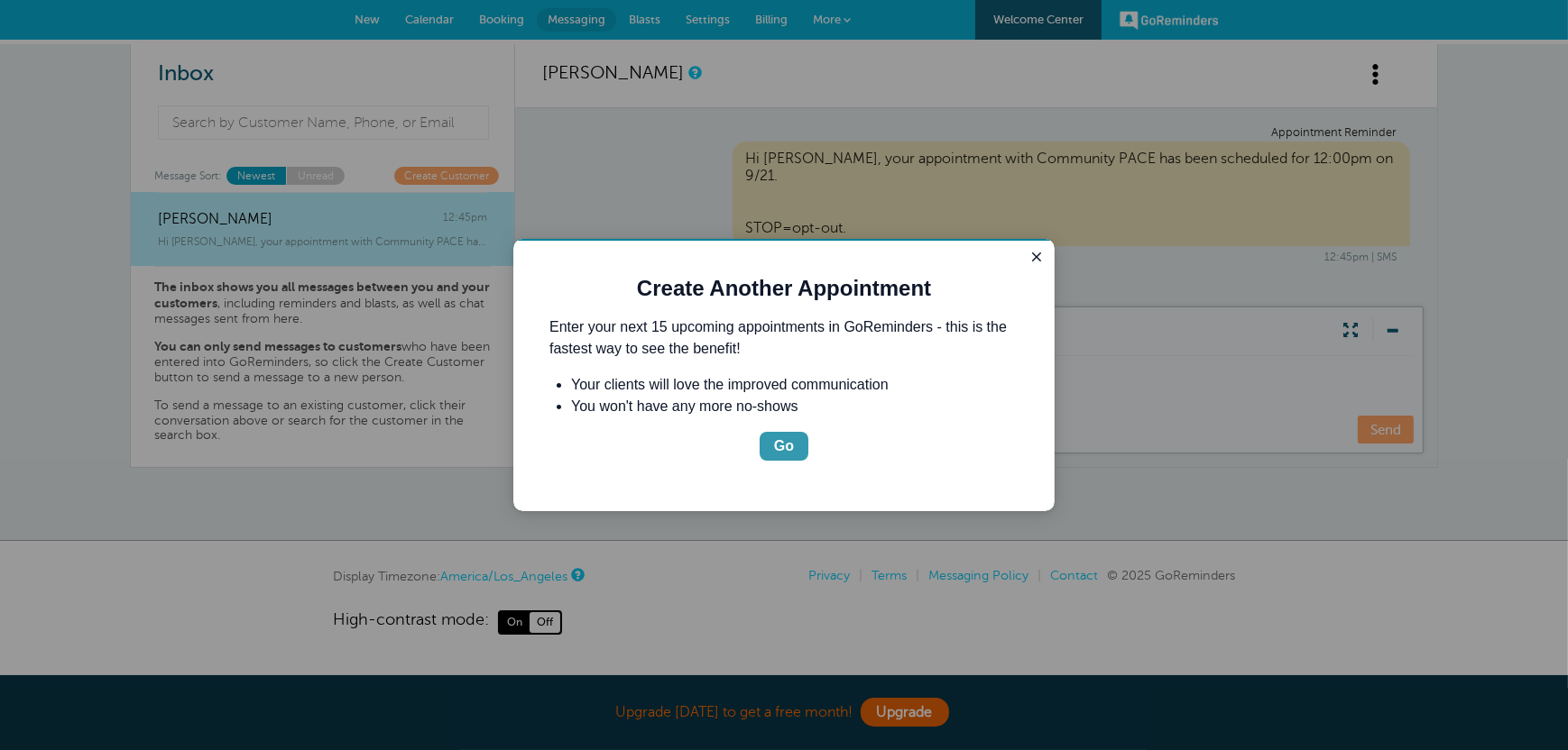
click at [798, 448] on button "Go" at bounding box center [783, 445] width 48 height 28
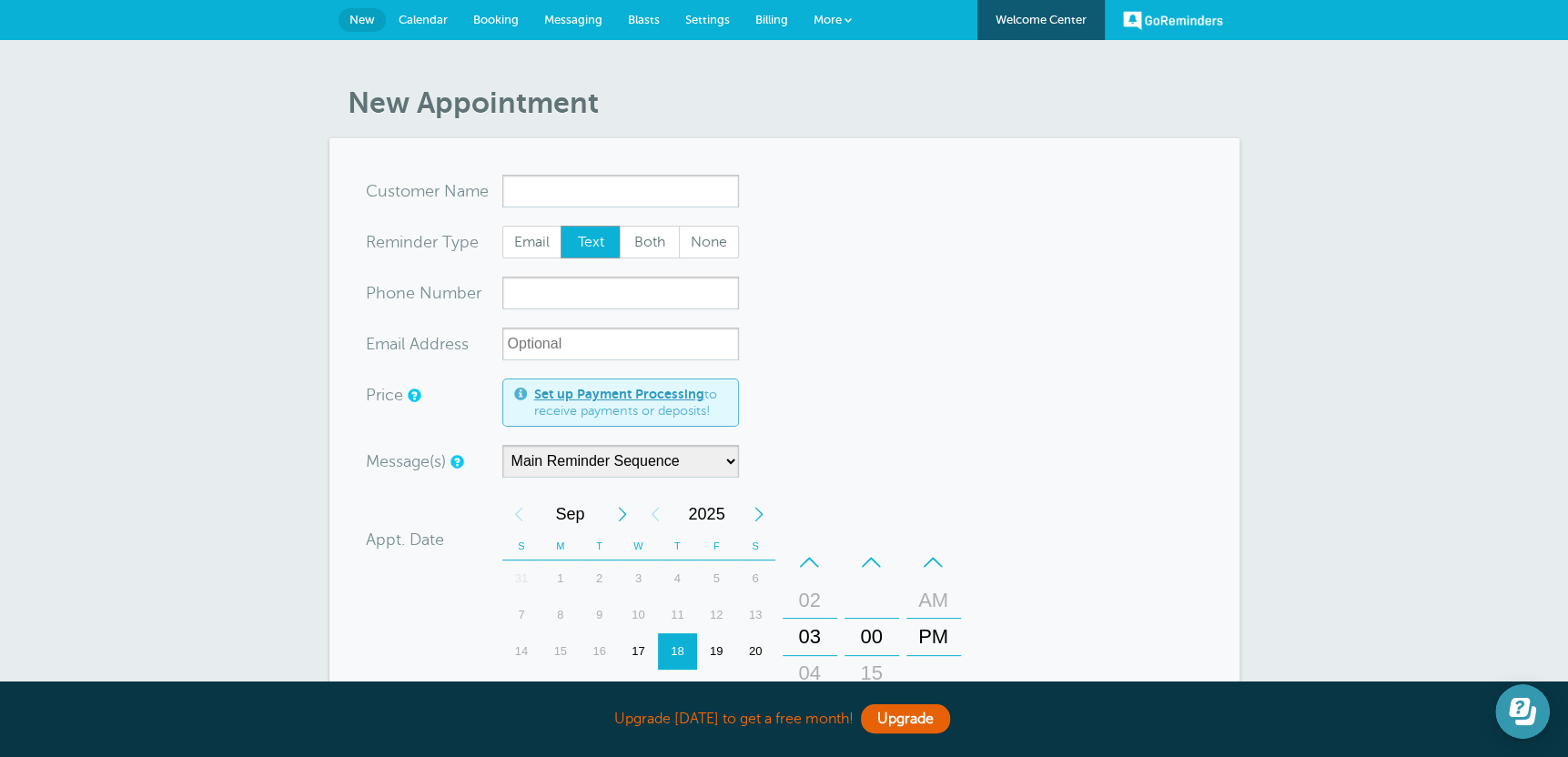
click at [1533, 708] on icon "Open Learn | Contact Us" at bounding box center [1526, 716] width 21 height 19
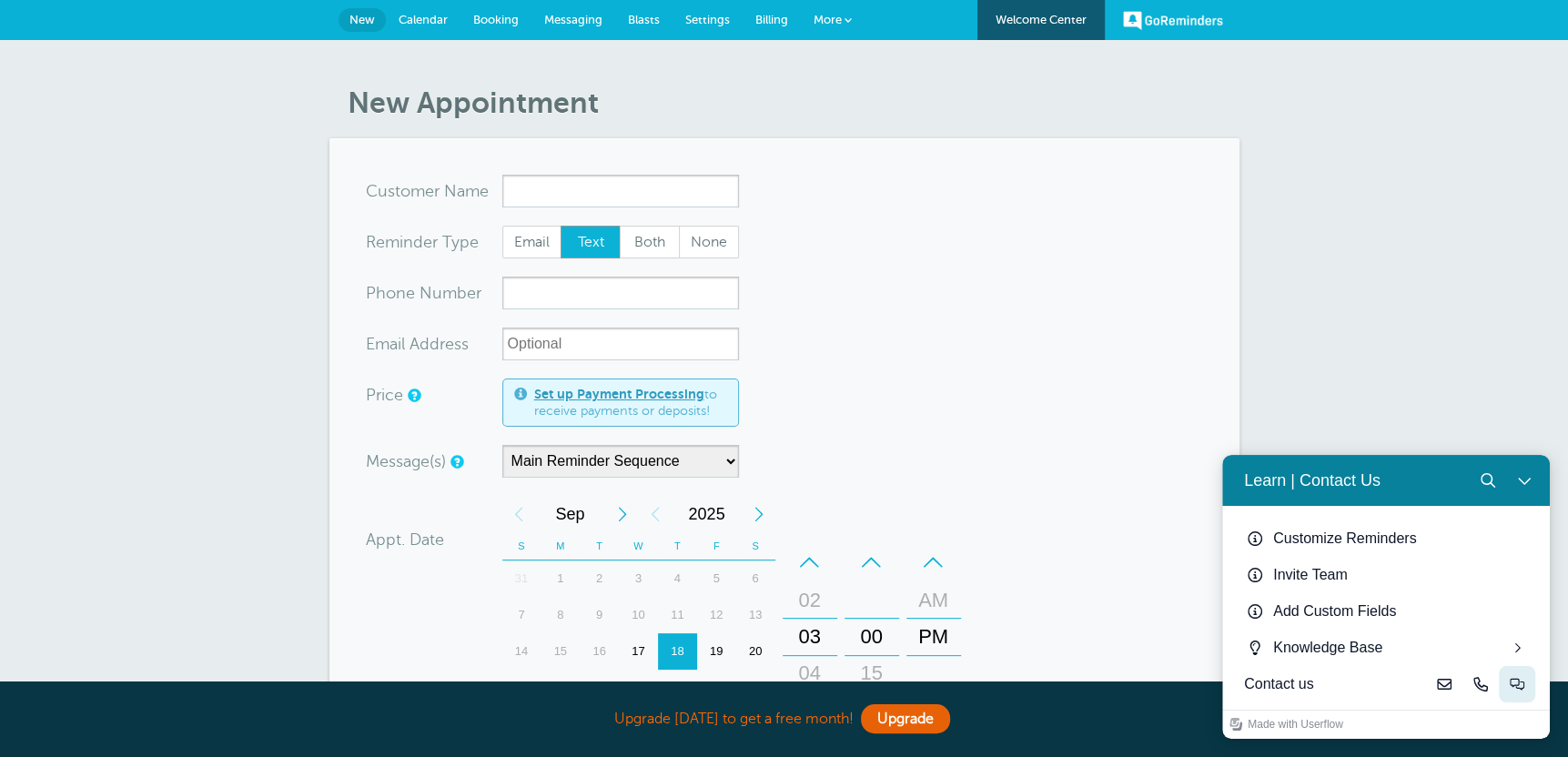
drag, startPoint x: 1512, startPoint y: 680, endPoint x: 2734, endPoint y: 1133, distance: 1303.3
click at [1512, 680] on icon "Live-chat" at bounding box center [1516, 684] width 14 height 14
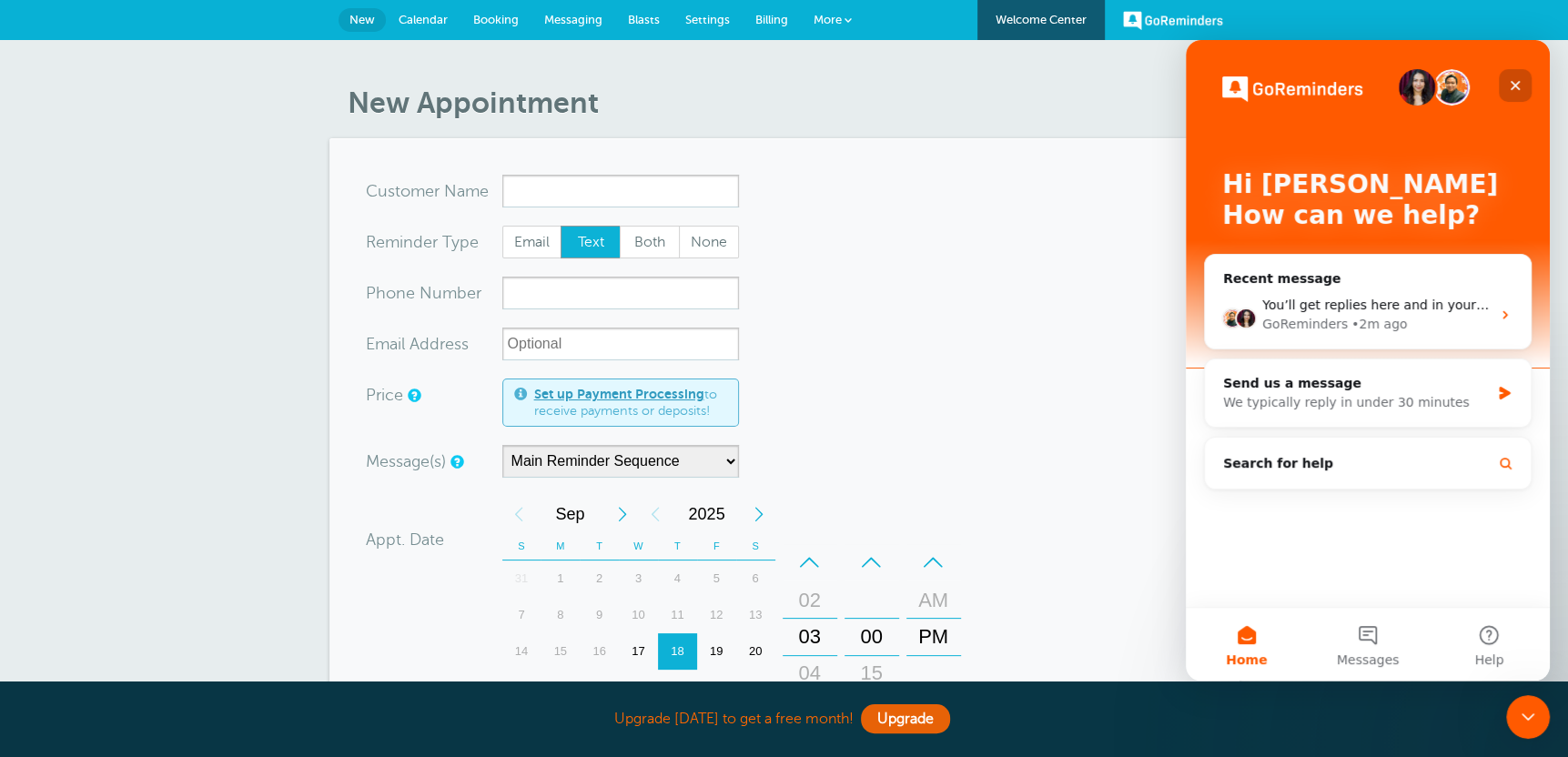
click at [1509, 78] on icon "Close" at bounding box center [1514, 85] width 14 height 14
